Goal: Check status: Check status

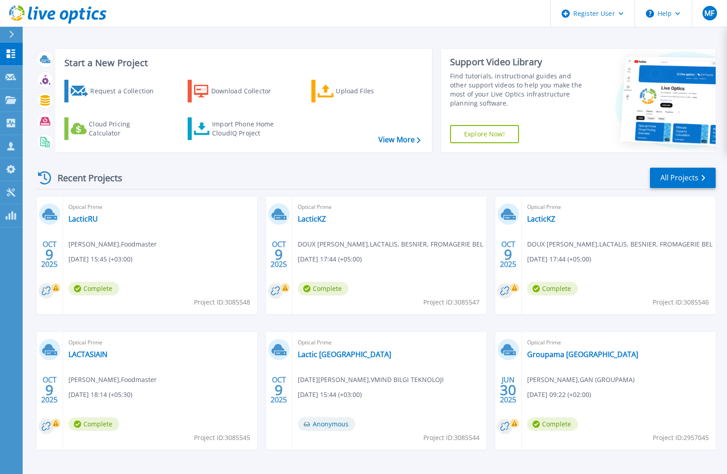
click at [337, 359] on div "Optical Prime Lactic Türkiye Ramazan Ogutcen , VMIND BILGI TEKNOLOJI 10/09/2025…" at bounding box center [389, 390] width 194 height 117
click at [342, 357] on link "Lactic Türkiye" at bounding box center [344, 354] width 93 height 9
click at [99, 351] on link "LACTASIAIN" at bounding box center [87, 354] width 39 height 9
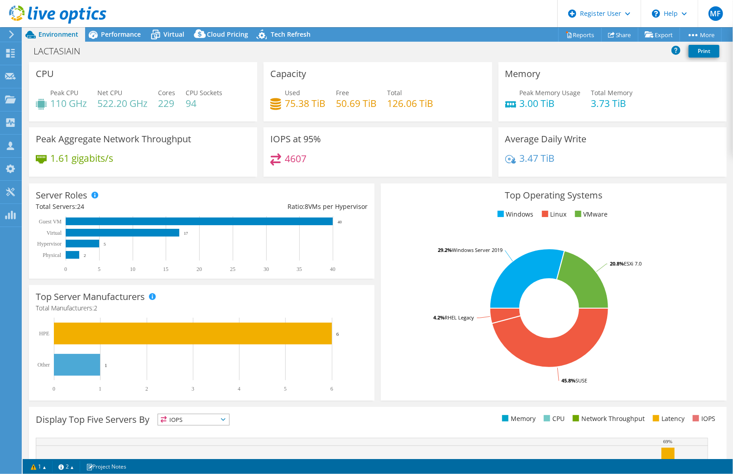
click at [100, 27] on div at bounding box center [53, 15] width 106 height 30
click at [103, 30] on div at bounding box center [53, 15] width 106 height 30
click at [107, 38] on span "Performance" at bounding box center [121, 34] width 40 height 9
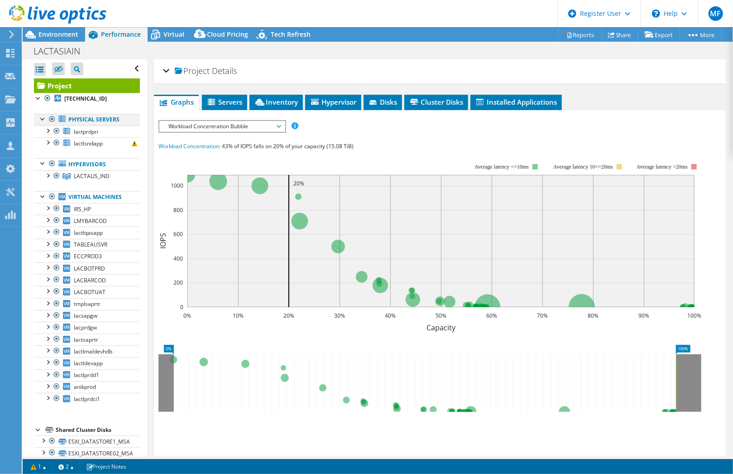
click at [54, 116] on div at bounding box center [52, 119] width 9 height 11
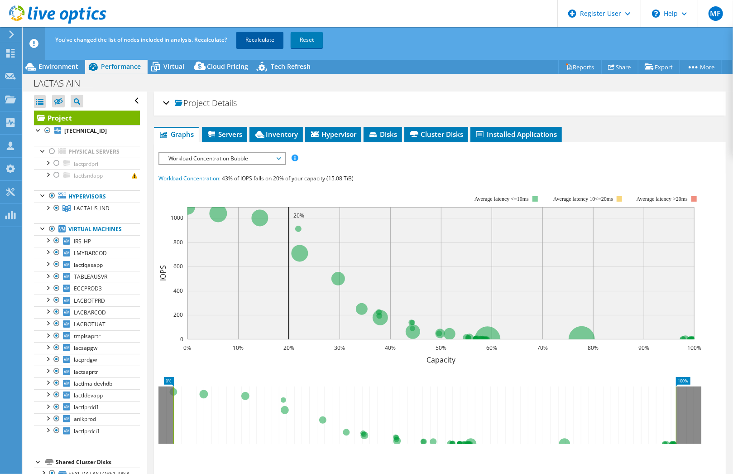
click at [248, 45] on link "Recalculate" at bounding box center [259, 40] width 47 height 16
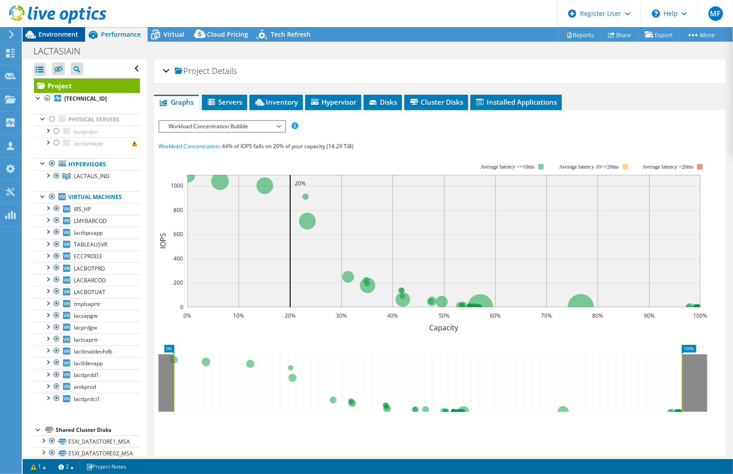
click at [73, 34] on span "Environment" at bounding box center [58, 34] width 40 height 9
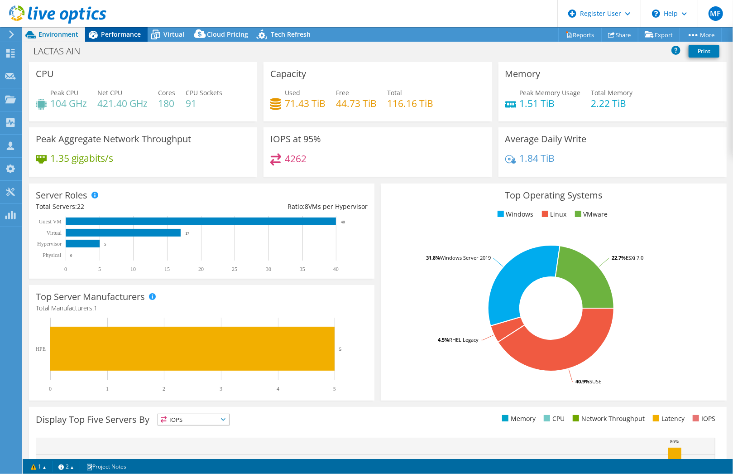
click at [125, 34] on span "Performance" at bounding box center [121, 34] width 40 height 9
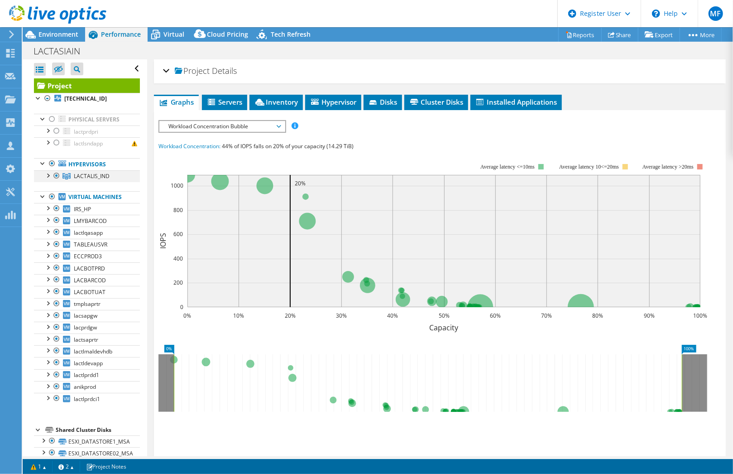
click at [47, 177] on div at bounding box center [47, 174] width 9 height 9
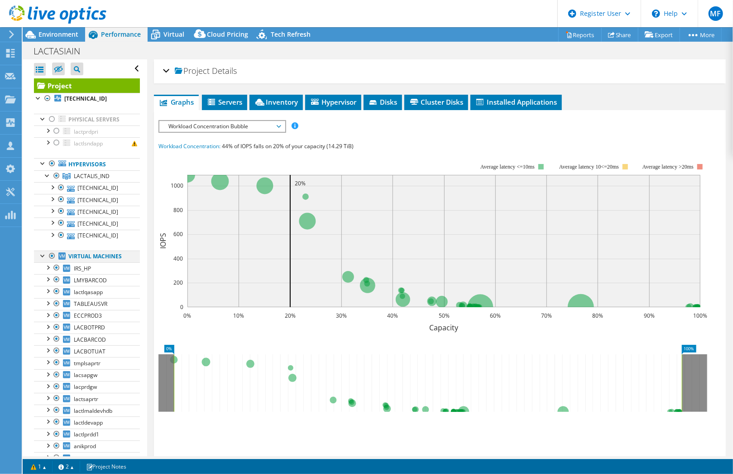
click at [48, 254] on div at bounding box center [52, 255] width 9 height 11
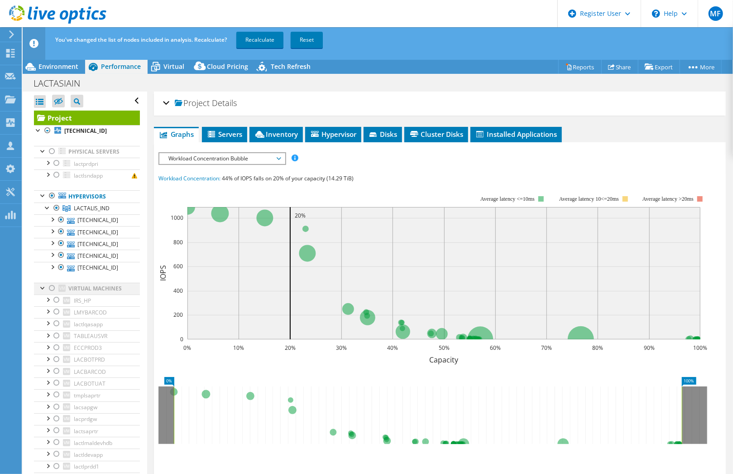
click at [53, 286] on div at bounding box center [52, 288] width 9 height 11
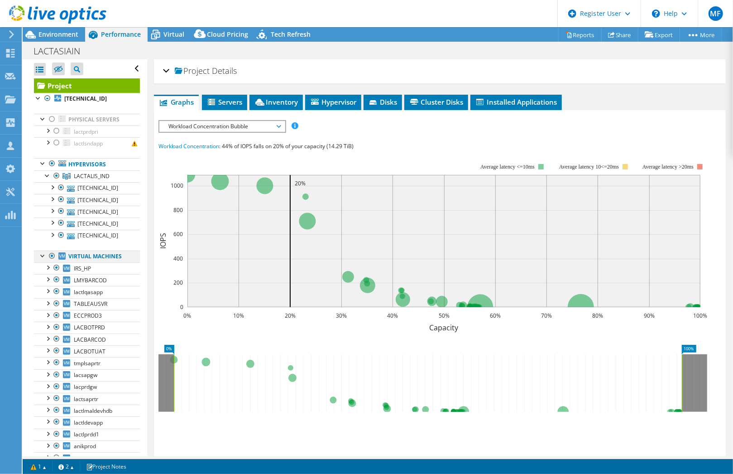
click at [53, 255] on div at bounding box center [52, 255] width 9 height 11
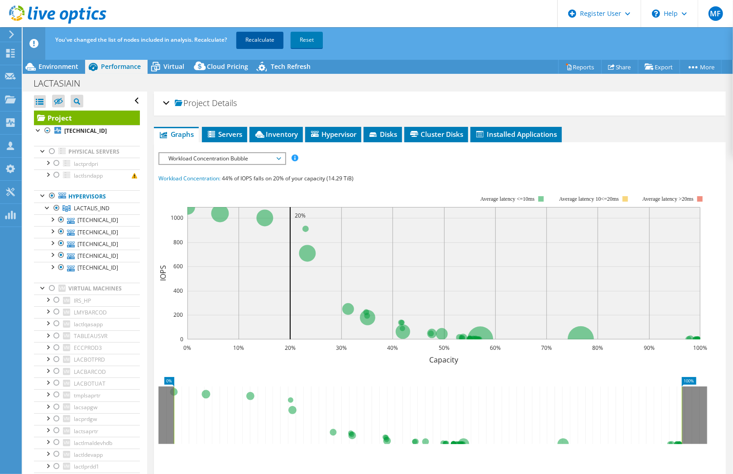
click at [262, 45] on link "Recalculate" at bounding box center [259, 40] width 47 height 16
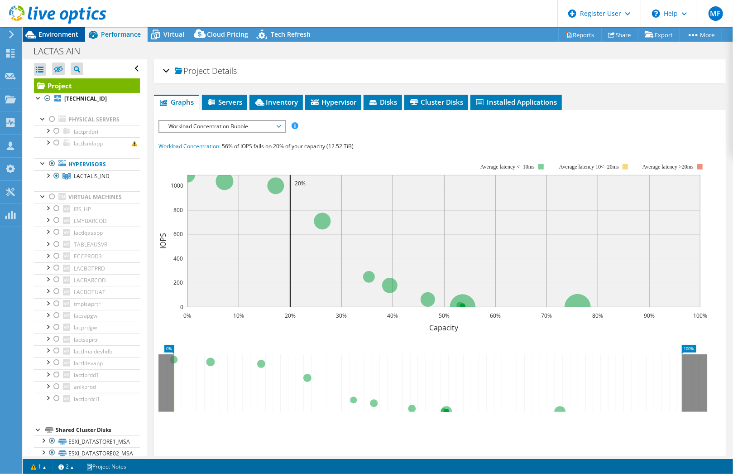
click at [71, 38] on span "Environment" at bounding box center [58, 34] width 40 height 9
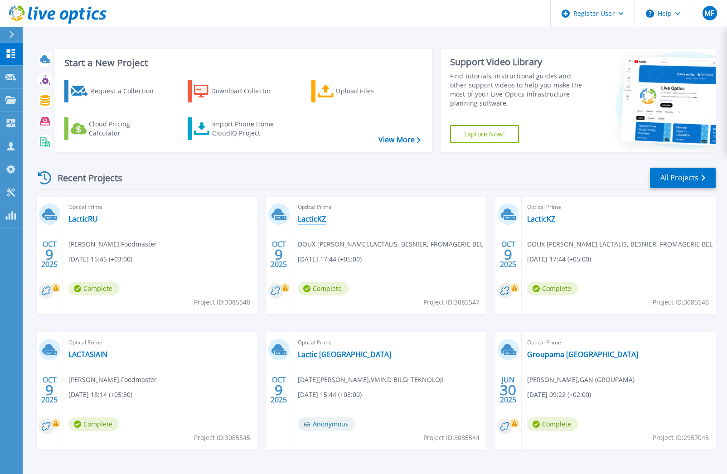
click at [319, 220] on link "LacticKZ" at bounding box center [312, 218] width 28 height 9
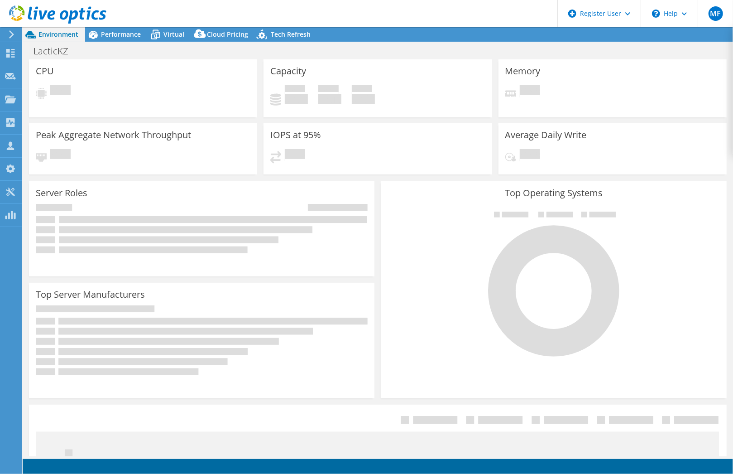
select select "USD"
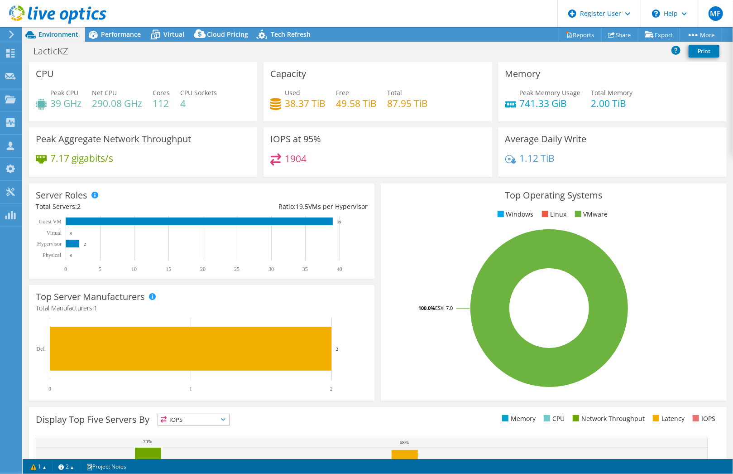
click at [320, 318] on icon "0 1 2 Dell 2" at bounding box center [198, 355] width 324 height 75
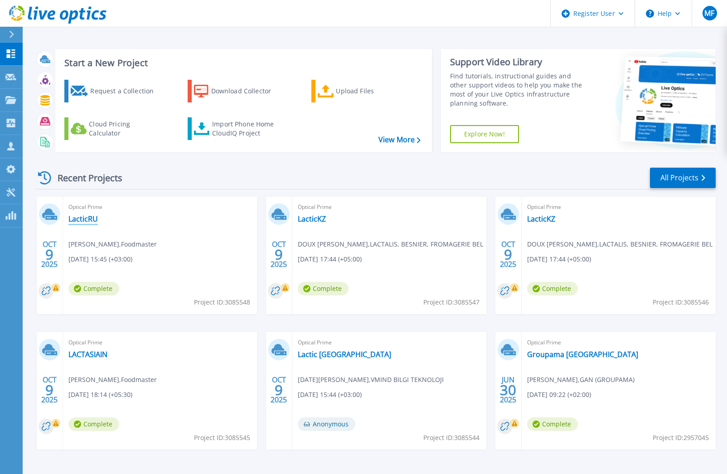
click at [87, 219] on link "LacticRU" at bounding box center [82, 218] width 29 height 9
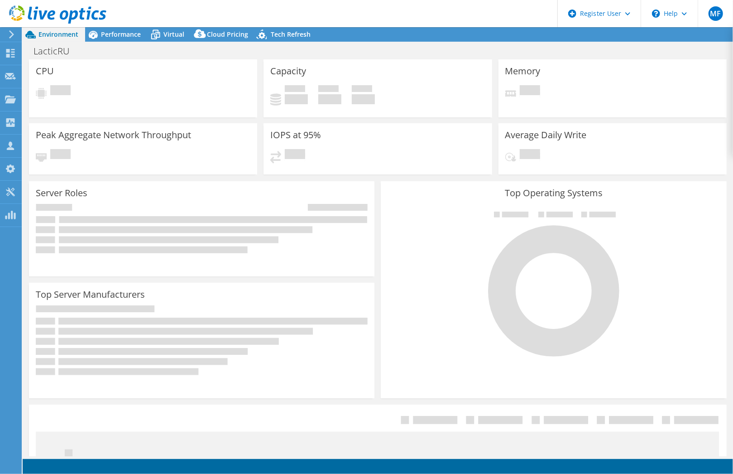
select select "USD"
